Goal: Task Accomplishment & Management: Use online tool/utility

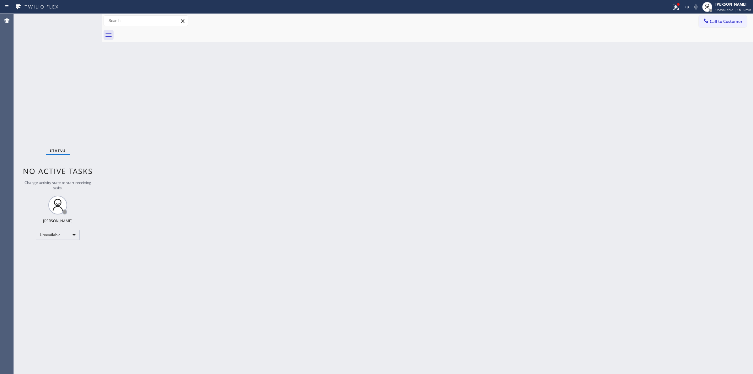
click at [719, 23] on span "Call to Customer" at bounding box center [726, 22] width 33 height 6
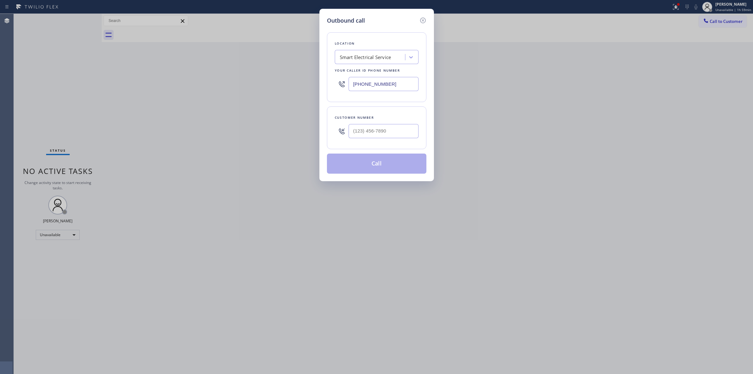
drag, startPoint x: 393, startPoint y: 46, endPoint x: 387, endPoint y: 54, distance: 9.8
click at [392, 49] on div "Location Smart Electrical Service Your caller id phone number [PHONE_NUMBER]" at bounding box center [376, 67] width 99 height 70
paste input "Viking Repair Service"
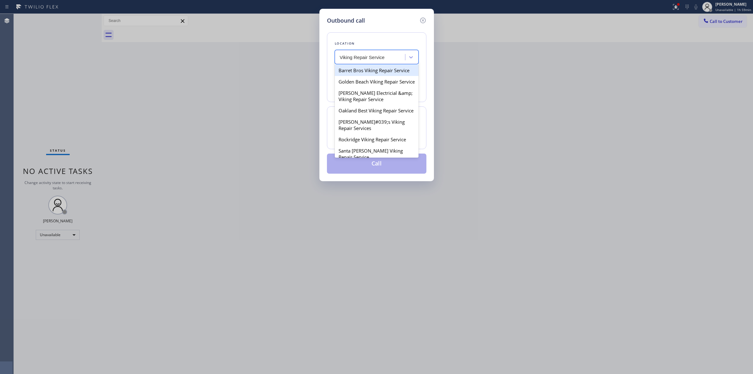
type input "Viking Repair Service"
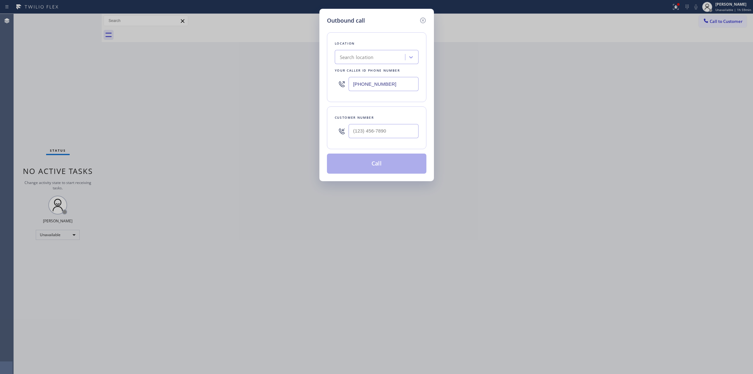
drag, startPoint x: 399, startPoint y: 86, endPoint x: 264, endPoint y: 85, distance: 134.9
click at [263, 87] on div "Outbound call Location Search location Your caller id phone number [PHONE_NUMBE…" at bounding box center [376, 187] width 753 height 374
paste input "415) 851-8851"
click at [380, 56] on div "4B2.Paid Viking Repair Service" at bounding box center [373, 57] width 66 height 7
click at [392, 108] on div "Customer number" at bounding box center [376, 127] width 99 height 43
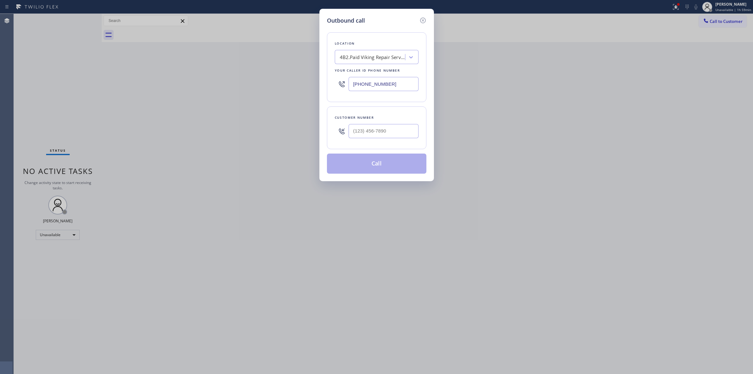
click at [391, 83] on input "[PHONE_NUMBER]" at bounding box center [384, 84] width 70 height 14
drag, startPoint x: 409, startPoint y: 82, endPoint x: 231, endPoint y: 77, distance: 177.7
click at [231, 78] on div "Outbound call Location 4B2.Paid Viking Repair Service Your caller id phone numb…" at bounding box center [376, 187] width 753 height 374
paste input "855) 666-9755"
type input "[PHONE_NUMBER]"
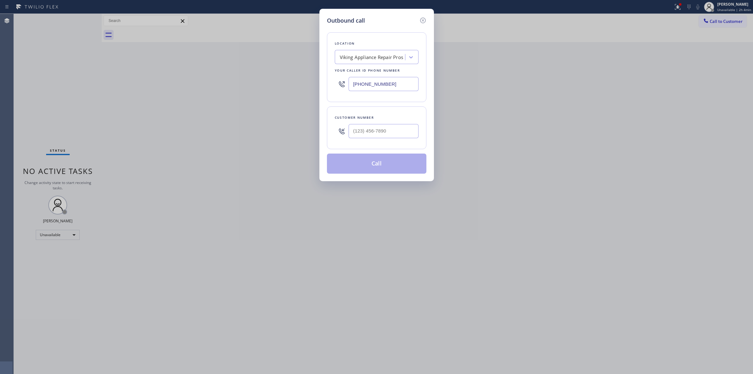
click at [363, 58] on div "Viking Appliance Repair Pros" at bounding box center [372, 57] width 64 height 7
click at [419, 18] on icon at bounding box center [423, 21] width 8 height 8
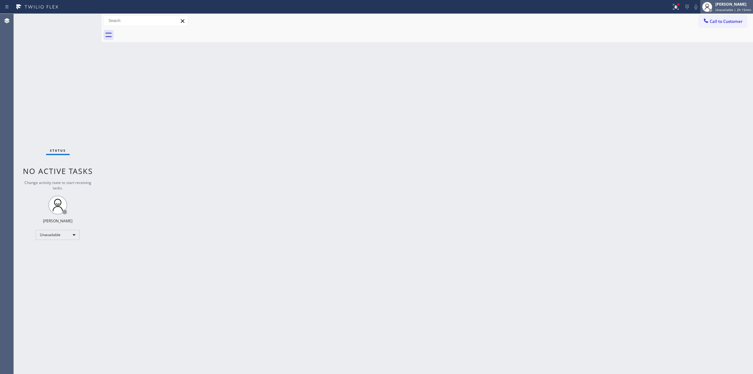
click at [725, 9] on span "Unavailable | 2h 15min" at bounding box center [733, 10] width 36 height 4
click at [705, 49] on button "Break" at bounding box center [721, 49] width 63 height 8
